Goal: Task Accomplishment & Management: Complete application form

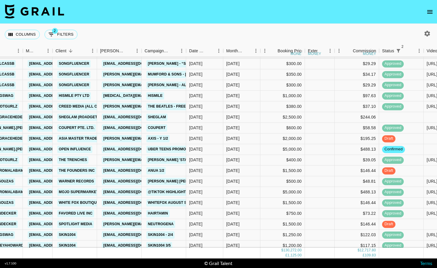
scroll to position [697, 71]
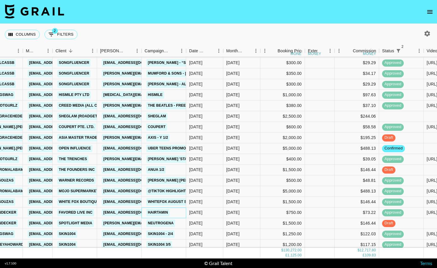
click at [175, 212] on div "HAIRtamin" at bounding box center [163, 212] width 44 height 11
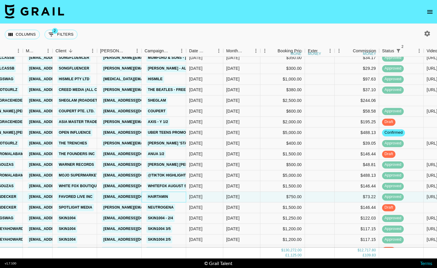
scroll to position [713, 71]
click at [175, 212] on div "Neutrogena" at bounding box center [160, 206] width 32 height 11
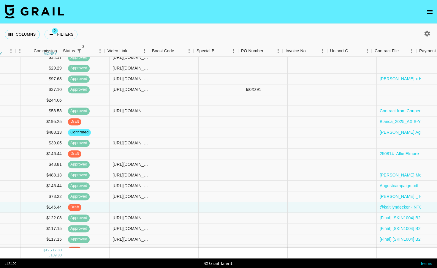
scroll to position [713, 394]
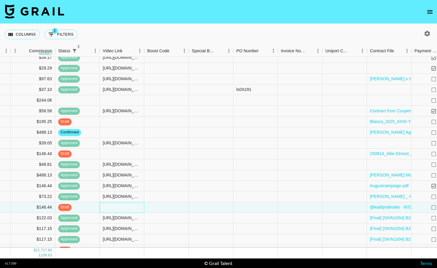
click at [120, 207] on div at bounding box center [122, 207] width 44 height 11
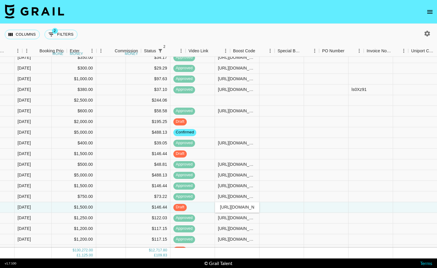
scroll to position [713, 308]
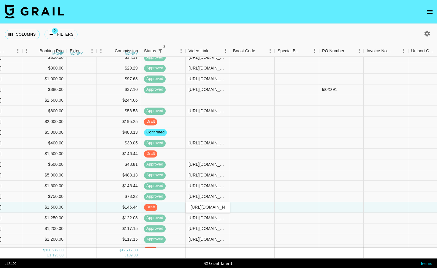
type input "[URL][DOMAIN_NAME]"
click at [238, 208] on div at bounding box center [252, 207] width 44 height 11
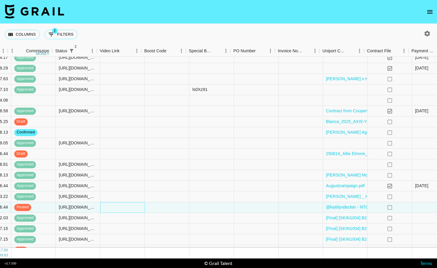
scroll to position [713, 526]
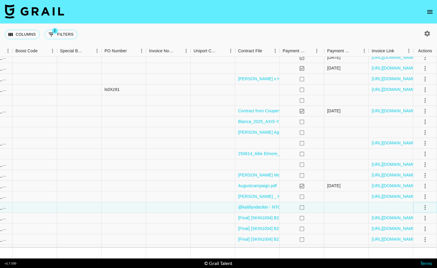
click at [425, 205] on icon "select merge strategy" at bounding box center [424, 207] width 1 height 5
click at [417, 195] on div "Approve" at bounding box center [412, 194] width 18 height 7
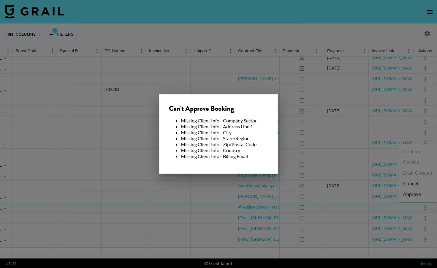
click at [290, 154] on div at bounding box center [218, 134] width 437 height 268
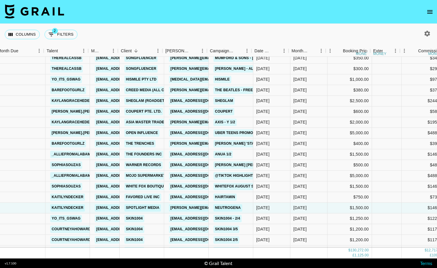
scroll to position [713, 0]
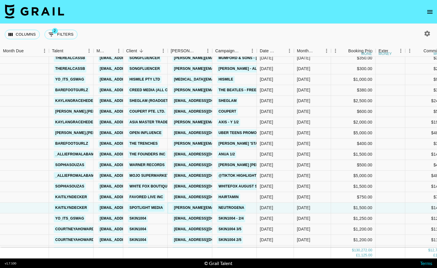
click at [191, 208] on link "[PERSON_NAME][EMAIL_ADDRESS][DOMAIN_NAME]" at bounding box center [220, 207] width 97 height 7
click at [149, 208] on link "Spotlight Media" at bounding box center [146, 207] width 36 height 7
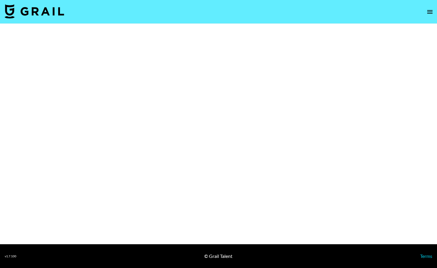
select select "Brand"
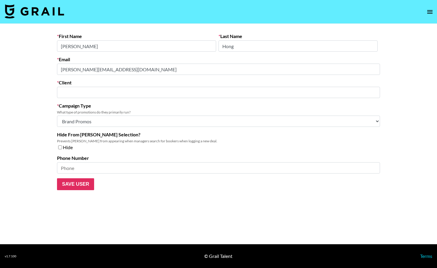
type input "Spotlight Media"
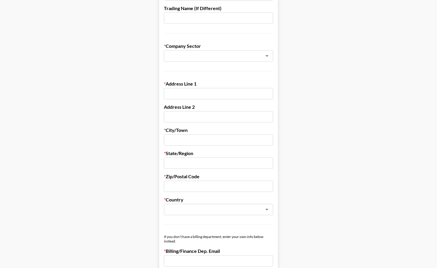
scroll to position [10, 0]
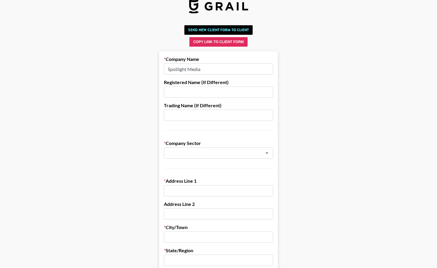
drag, startPoint x: 206, startPoint y: 69, endPoint x: 168, endPoint y: 68, distance: 38.3
click at [168, 68] on input "Spotlight Media" at bounding box center [218, 68] width 109 height 11
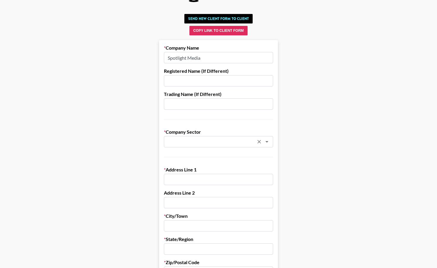
click at [192, 137] on div "​" at bounding box center [218, 141] width 109 height 11
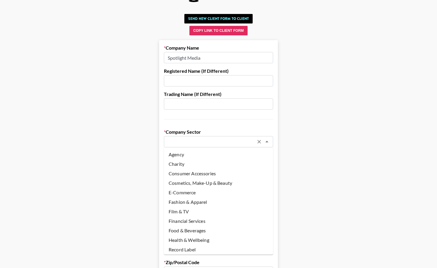
click at [188, 156] on li "Agency" at bounding box center [218, 153] width 109 height 9
type input "Agency"
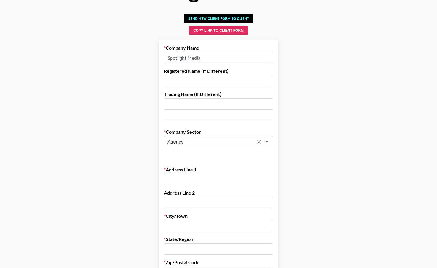
click at [186, 177] on input "text" at bounding box center [218, 178] width 109 height 11
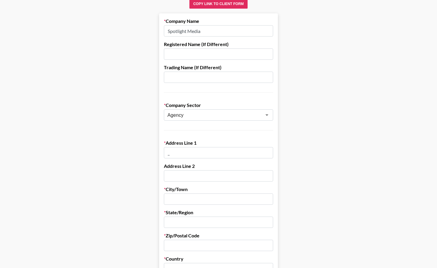
scroll to position [50, 0]
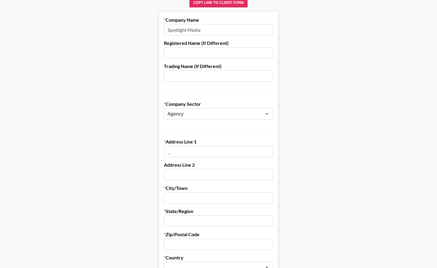
type input "_"
click at [188, 198] on input "text" at bounding box center [218, 197] width 109 height 11
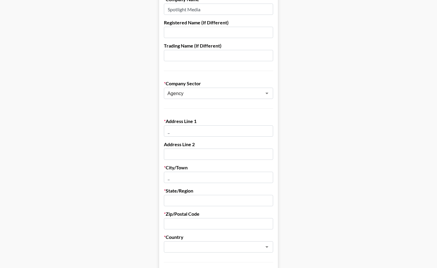
scroll to position [73, 0]
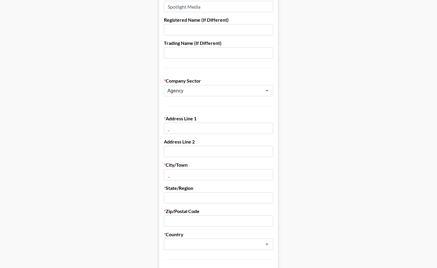
type input "_"
click at [190, 197] on input "text" at bounding box center [218, 197] width 109 height 11
type input "_"
click at [183, 223] on input "text" at bounding box center [218, 220] width 109 height 11
type input "_"
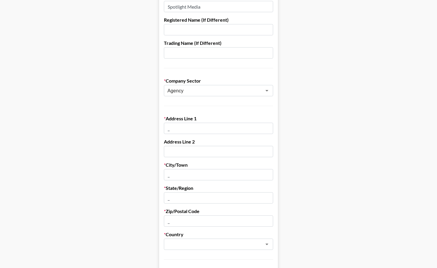
click at [178, 248] on div "​" at bounding box center [218, 243] width 109 height 11
click at [184, 258] on li "United States" at bounding box center [218, 256] width 109 height 9
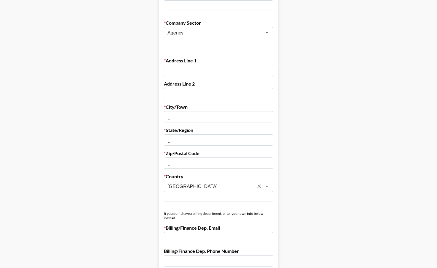
scroll to position [134, 0]
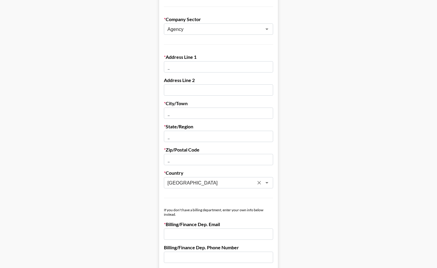
type input "United States"
click at [192, 234] on input "email" at bounding box center [218, 233] width 109 height 11
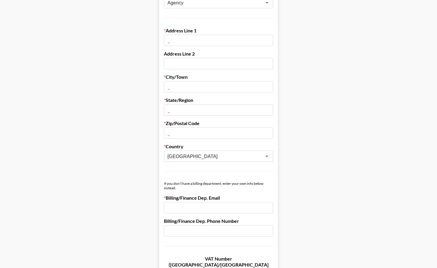
scroll to position [161, 0]
paste input "[PERSON_NAME][EMAIL_ADDRESS][DOMAIN_NAME]"
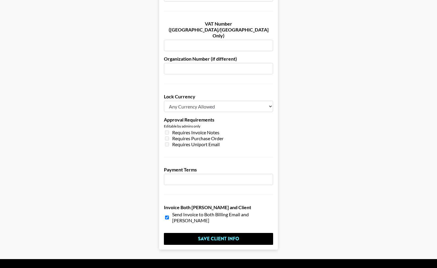
scroll to position [398, 0]
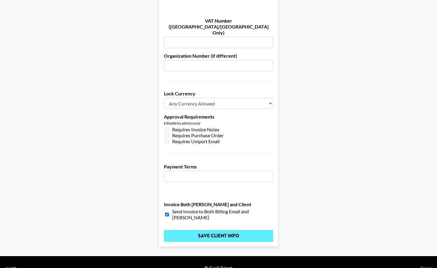
type input "[PERSON_NAME][EMAIL_ADDRESS][DOMAIN_NAME]"
click at [226, 230] on input "Save Client Info" at bounding box center [218, 236] width 109 height 12
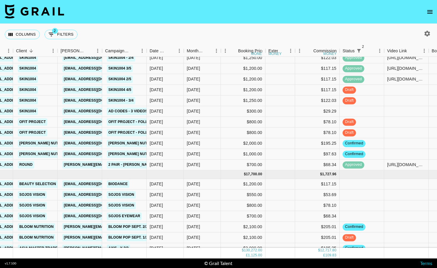
scroll to position [874, 110]
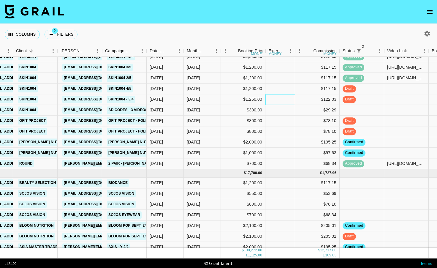
click at [290, 102] on div at bounding box center [280, 99] width 30 height 11
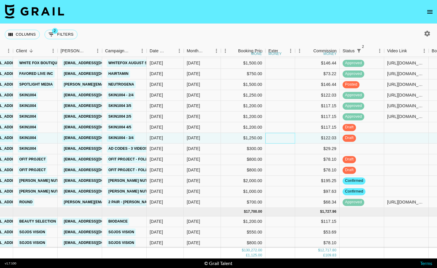
scroll to position [831, 110]
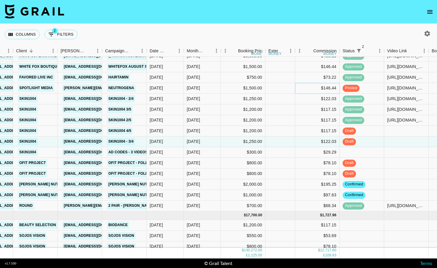
click at [296, 85] on div "$146.44" at bounding box center [317, 88] width 44 height 11
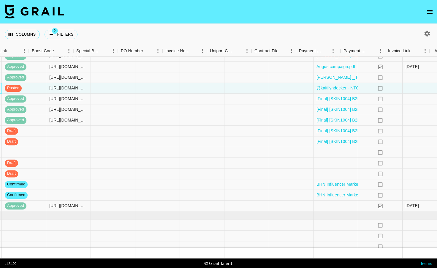
scroll to position [832, 526]
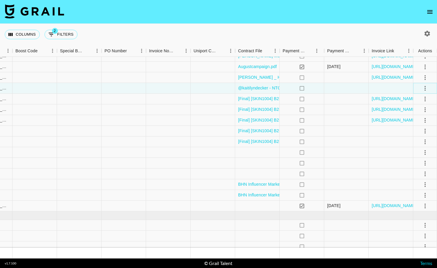
click at [425, 89] on icon "select merge strategy" at bounding box center [424, 88] width 7 height 7
click at [408, 142] on div "Approve" at bounding box center [412, 143] width 18 height 7
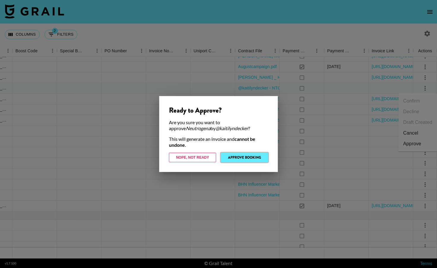
click at [247, 155] on button "Approve Booking" at bounding box center [244, 156] width 47 height 9
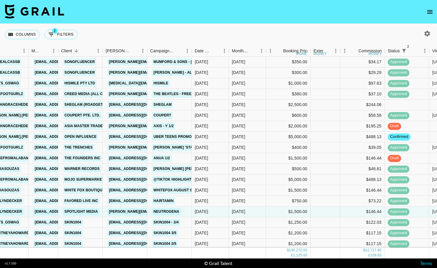
scroll to position [705, 65]
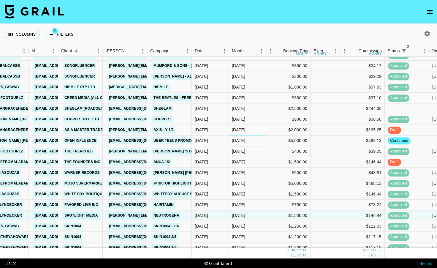
click at [244, 140] on div "[DATE]" at bounding box center [238, 141] width 13 height 6
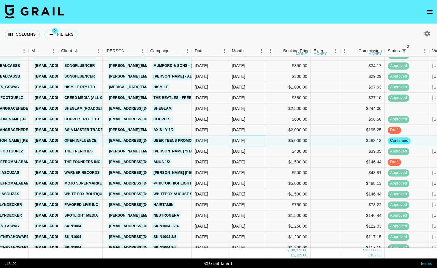
click at [244, 140] on div "[DATE]" at bounding box center [238, 141] width 13 height 6
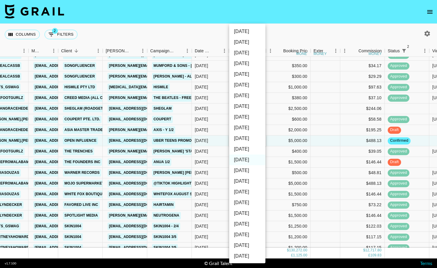
click at [245, 148] on li "[DATE]" at bounding box center [247, 149] width 36 height 11
type input "[DATE]"
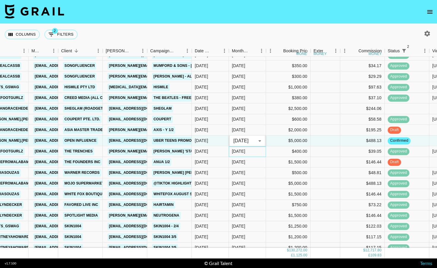
click at [248, 154] on div "[DATE]" at bounding box center [247, 151] width 37 height 11
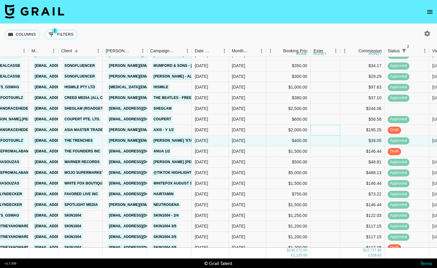
click at [313, 130] on div at bounding box center [325, 130] width 30 height 11
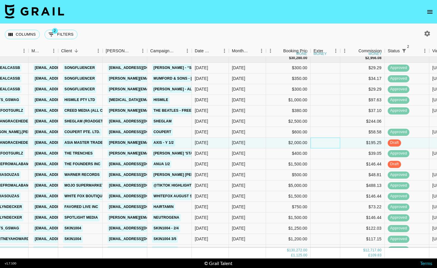
scroll to position [691, 65]
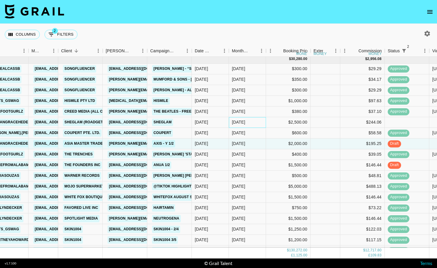
click at [244, 122] on div "[DATE]" at bounding box center [238, 122] width 13 height 6
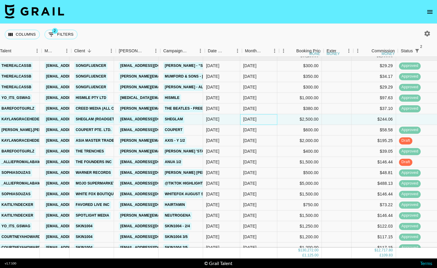
scroll to position [694, 55]
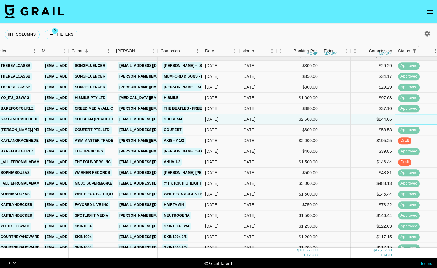
click at [413, 114] on div at bounding box center [417, 119] width 44 height 11
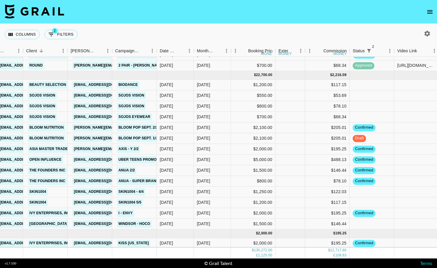
scroll to position [962, 100]
